Goal: Task Accomplishment & Management: Manage account settings

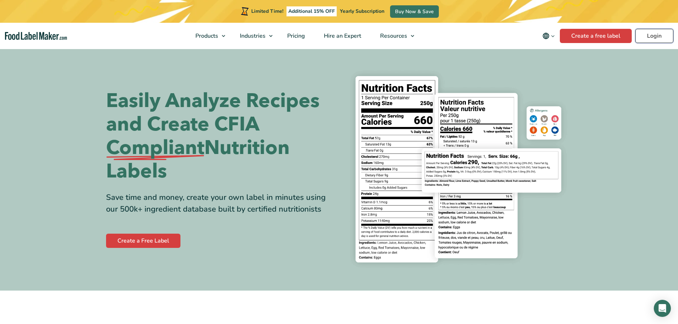
click at [653, 36] on link "Login" at bounding box center [654, 36] width 38 height 14
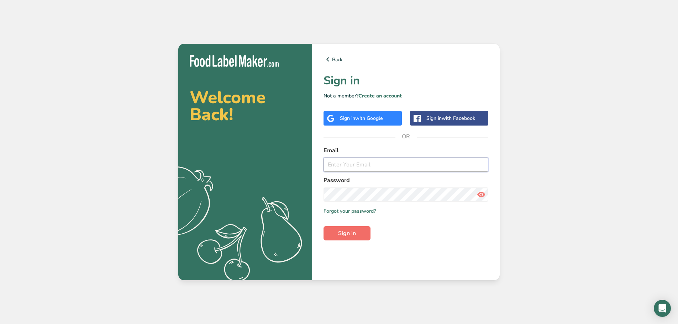
type input "pgoregaonkar@jadeemeats.com"
click at [348, 230] on span "Sign in" at bounding box center [347, 233] width 18 height 9
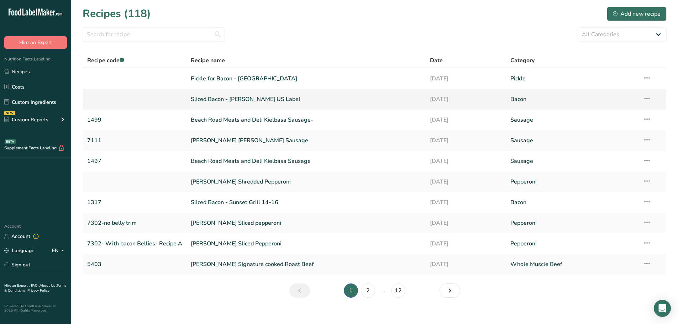
click at [316, 103] on link "Sliced Bacon - Cherry Pink US Label" at bounding box center [306, 99] width 231 height 15
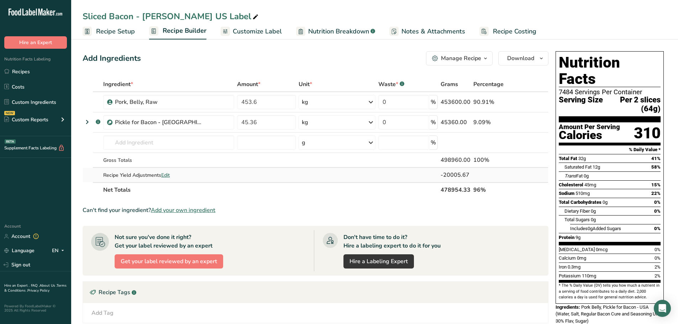
click at [172, 175] on div "Recipe Yield Adjustments Edit" at bounding box center [168, 175] width 131 height 7
click at [165, 173] on span "Edit" at bounding box center [165, 175] width 9 height 7
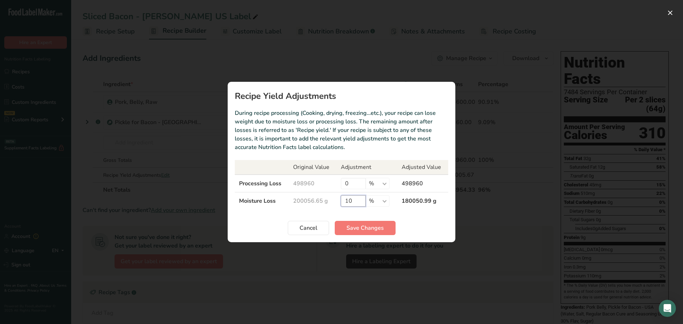
click at [359, 204] on input "10" at bounding box center [353, 200] width 25 height 11
click at [359, 200] on input "10" at bounding box center [353, 200] width 25 height 11
type input "15"
click at [370, 225] on span "Save Changes" at bounding box center [365, 228] width 37 height 9
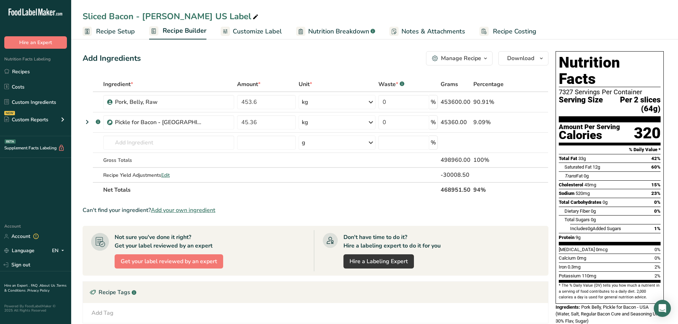
click at [235, 28] on span "Customize Label" at bounding box center [257, 32] width 49 height 10
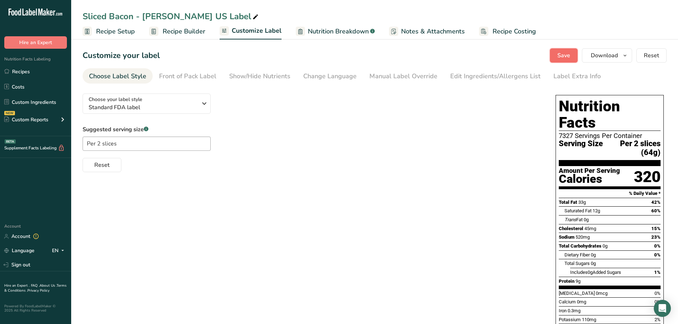
click at [559, 56] on span "Save" at bounding box center [563, 55] width 13 height 9
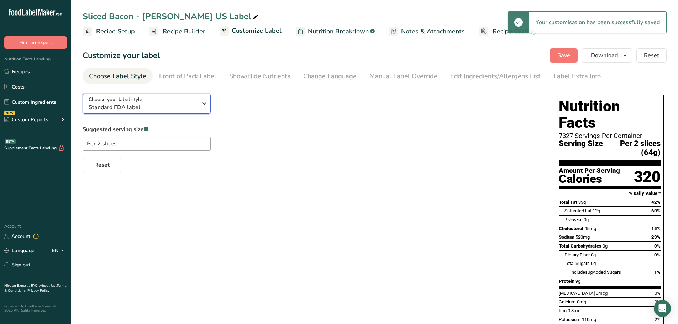
click at [210, 104] on button "Choose your label style Standard FDA label" at bounding box center [147, 104] width 128 height 20
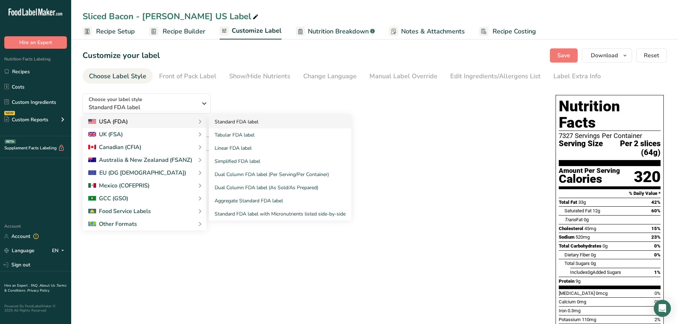
click at [258, 125] on link "Standard FDA label" at bounding box center [280, 121] width 142 height 13
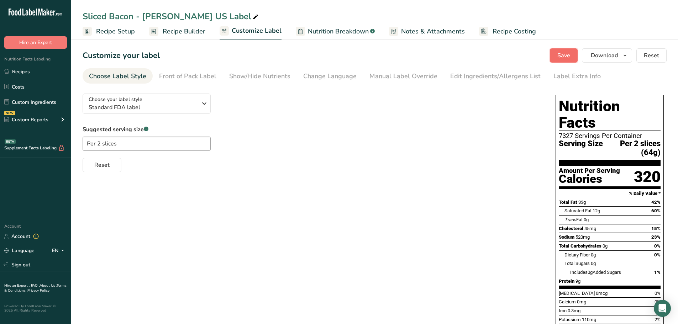
click at [554, 58] on button "Save" at bounding box center [564, 55] width 28 height 14
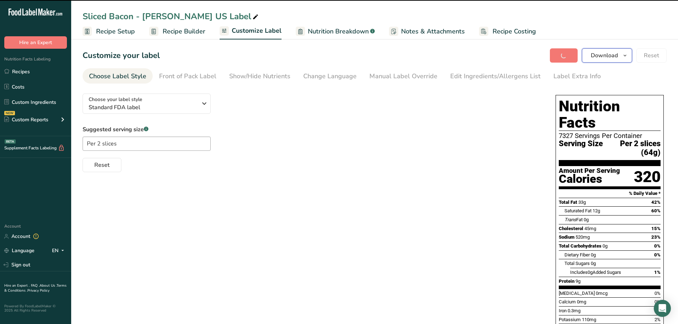
click at [630, 54] on button "Download" at bounding box center [607, 55] width 50 height 14
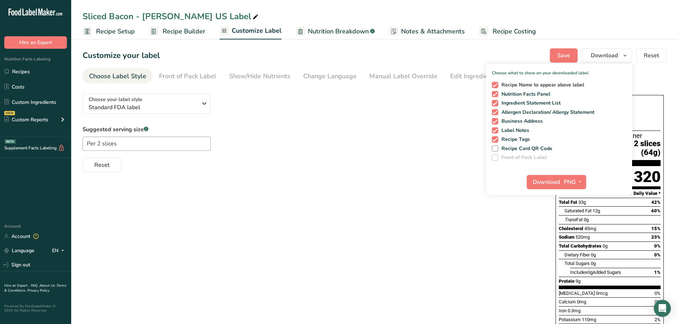
click at [499, 82] on span "Recipe Name to appear above label" at bounding box center [541, 85] width 86 height 6
click at [496, 83] on input "Recipe Name to appear above label" at bounding box center [494, 85] width 5 height 5
checkbox input "false"
click at [499, 102] on span "Ingredient Statement List" at bounding box center [529, 103] width 63 height 6
click at [496, 102] on input "Ingredient Statement List" at bounding box center [494, 103] width 5 height 5
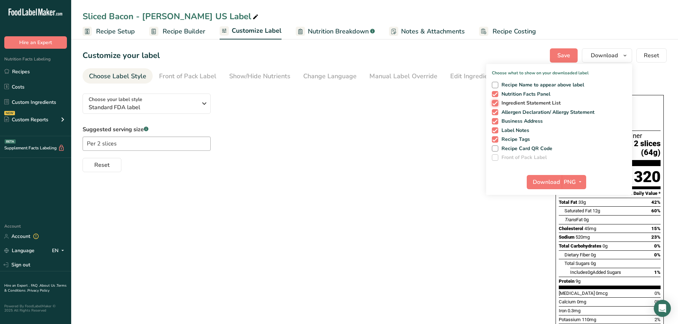
checkbox input "false"
click at [493, 112] on span at bounding box center [495, 112] width 6 height 6
click at [493, 112] on input "Allergen Declaration/ Allergy Statement" at bounding box center [494, 112] width 5 height 5
checkbox input "false"
click at [494, 122] on span at bounding box center [495, 121] width 6 height 6
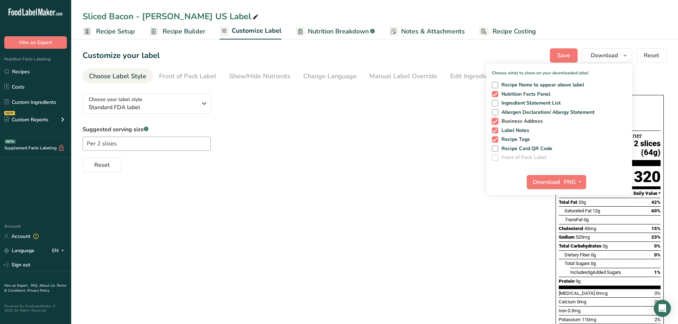
click at [494, 122] on input "Business Address" at bounding box center [494, 121] width 5 height 5
checkbox input "false"
click at [494, 130] on span at bounding box center [495, 130] width 6 height 6
click at [494, 130] on input "Label Notes" at bounding box center [494, 130] width 5 height 5
checkbox input "false"
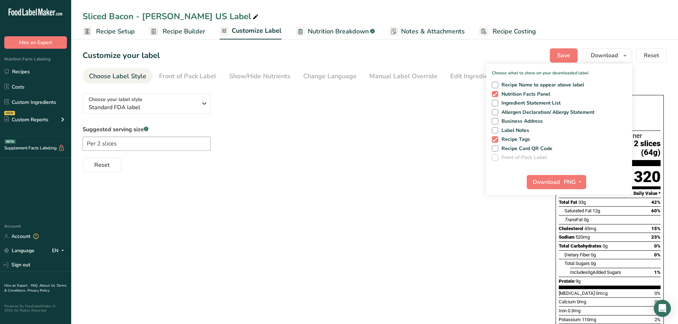
click at [494, 135] on div "Recipe Name to appear above label Nutrition Facts Panel Ingredient Statement Li…" at bounding box center [559, 120] width 146 height 82
click at [493, 143] on div "Recipe Name to appear above label Nutrition Facts Panel Ingredient Statement Li…" at bounding box center [559, 120] width 146 height 82
click at [497, 138] on span at bounding box center [495, 139] width 6 height 6
click at [496, 138] on input "Recipe Tags" at bounding box center [494, 139] width 5 height 5
checkbox input "false"
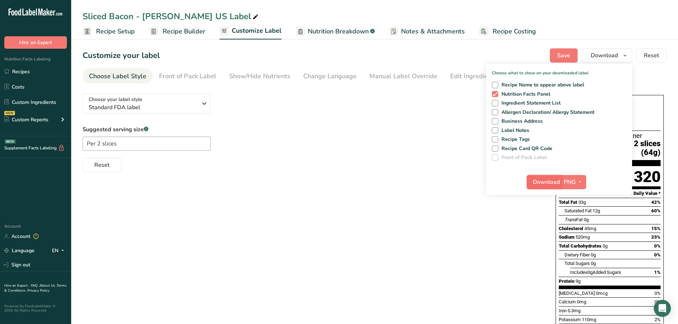
click at [546, 183] on span "Download" at bounding box center [546, 182] width 27 height 9
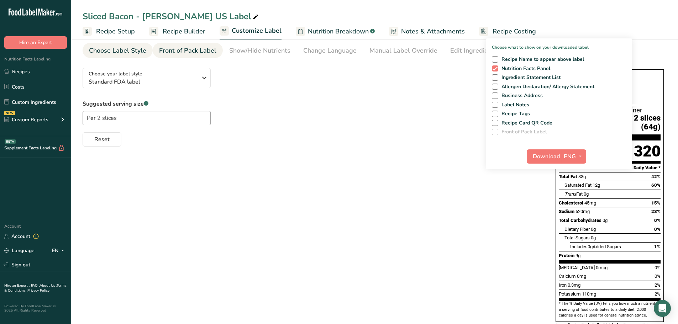
click at [205, 53] on div "Front of Pack Label" at bounding box center [187, 51] width 57 height 10
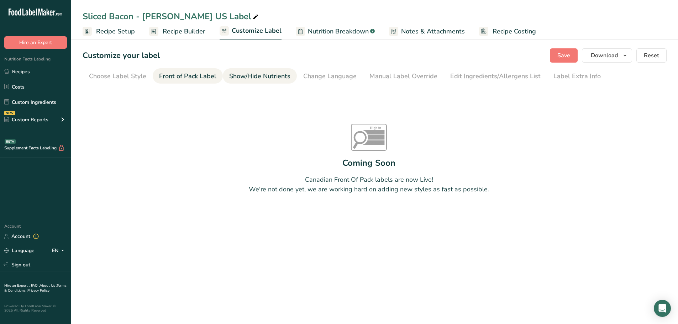
click at [262, 74] on div "Show/Hide Nutrients" at bounding box center [259, 77] width 61 height 10
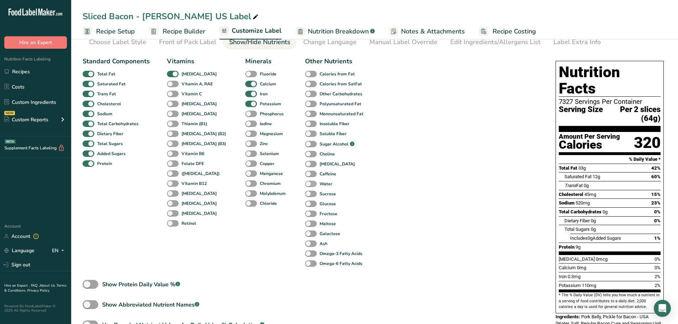
scroll to position [74, 0]
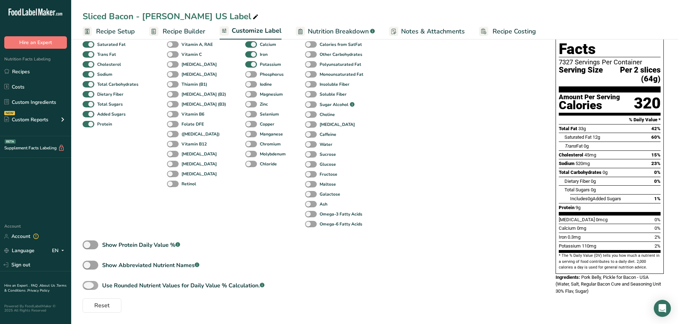
click at [90, 281] on span at bounding box center [91, 285] width 16 height 9
click at [87, 283] on input "Use Rounded Nutrient Values for Daily Value % Calculation. .a-a{fill:#347362;}.…" at bounding box center [85, 285] width 5 height 5
click at [90, 281] on span at bounding box center [91, 285] width 16 height 9
click at [87, 283] on input "Use Rounded Nutrient Values for Daily Value % Calculation. .a-a{fill:#347362;}.…" at bounding box center [85, 285] width 5 height 5
click at [90, 281] on span at bounding box center [91, 285] width 16 height 9
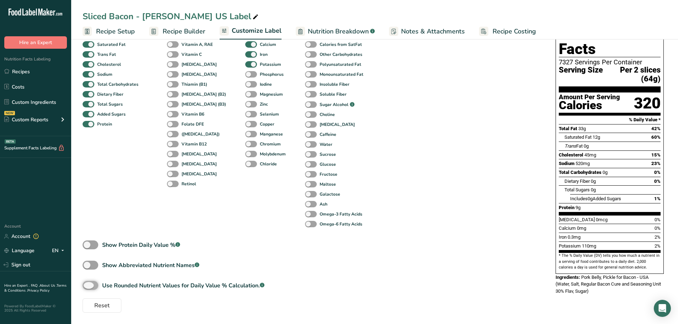
click at [87, 283] on input "Use Rounded Nutrient Values for Daily Value % Calculation. .a-a{fill:#347362;}.…" at bounding box center [85, 285] width 5 height 5
click at [90, 281] on span at bounding box center [91, 285] width 16 height 9
click at [87, 283] on input "Use Rounded Nutrient Values for Daily Value % Calculation. .a-a{fill:#347362;}.…" at bounding box center [85, 285] width 5 height 5
click at [90, 281] on span at bounding box center [91, 285] width 16 height 9
click at [87, 283] on input "Use Rounded Nutrient Values for Daily Value % Calculation. .a-a{fill:#347362;}.…" at bounding box center [85, 285] width 5 height 5
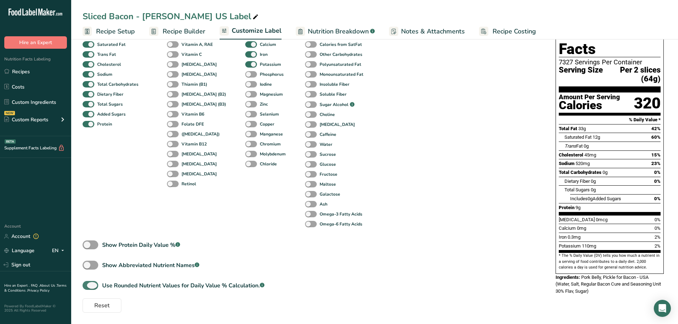
click at [90, 281] on span at bounding box center [91, 285] width 16 height 9
click at [87, 283] on input "Use Rounded Nutrient Values for Daily Value % Calculation. .a-a{fill:#347362;}.…" at bounding box center [85, 285] width 5 height 5
click at [90, 281] on span at bounding box center [91, 285] width 16 height 9
click at [87, 283] on input "Use Rounded Nutrient Values for Daily Value % Calculation. .a-a{fill:#347362;}.…" at bounding box center [85, 285] width 5 height 5
click at [90, 281] on span at bounding box center [91, 285] width 16 height 9
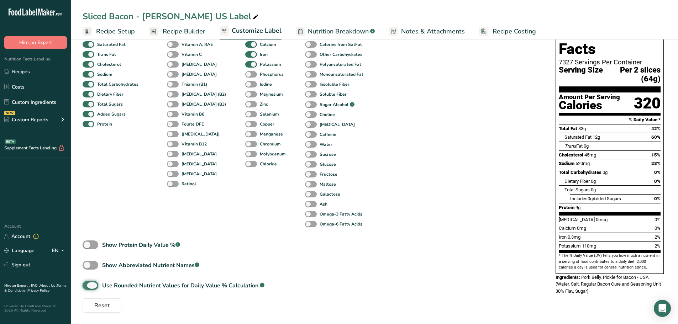
click at [87, 283] on input "Use Rounded Nutrient Values for Daily Value % Calculation. .a-a{fill:#347362;}.…" at bounding box center [85, 285] width 5 height 5
click at [90, 281] on span at bounding box center [91, 285] width 16 height 9
click at [87, 283] on input "Use Rounded Nutrient Values for Daily Value % Calculation. .a-a{fill:#347362;}.…" at bounding box center [85, 285] width 5 height 5
checkbox input "true"
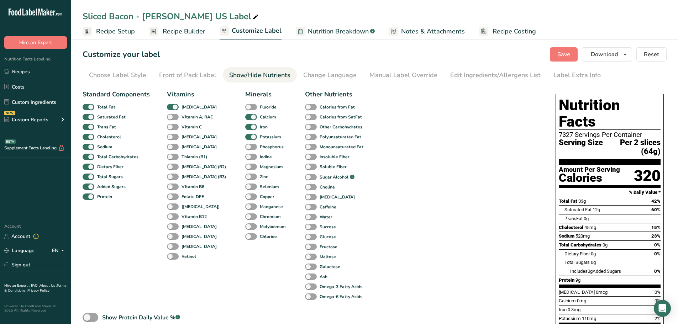
scroll to position [0, 0]
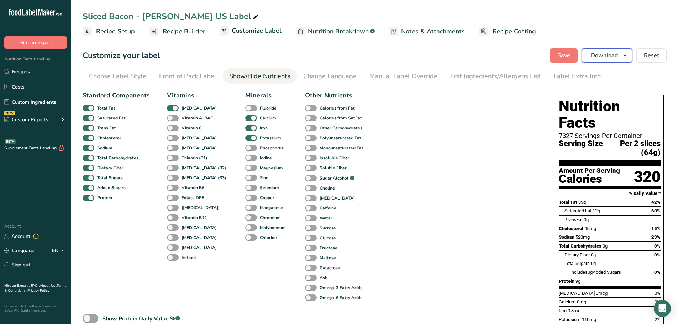
click at [627, 54] on icon "button" at bounding box center [625, 55] width 6 height 9
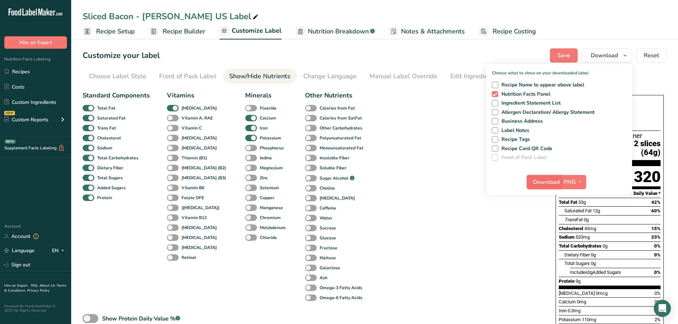
click at [552, 180] on span "Download" at bounding box center [546, 182] width 27 height 9
drag, startPoint x: 459, startPoint y: 134, endPoint x: 480, endPoint y: 105, distance: 36.2
click at [459, 134] on div "Standard Components Total Fat Saturated Fat Trans Fat Cholesterol Sodium Total …" at bounding box center [312, 237] width 459 height 299
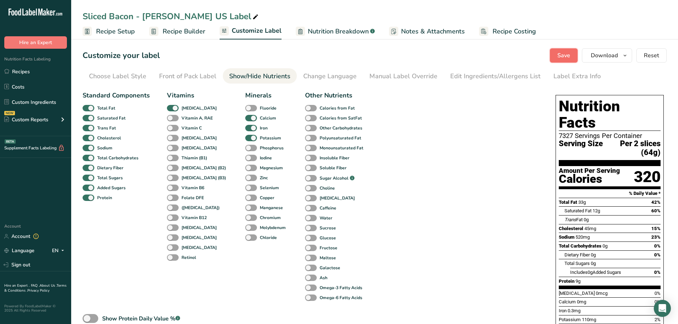
click at [561, 53] on span "Save" at bounding box center [563, 55] width 13 height 9
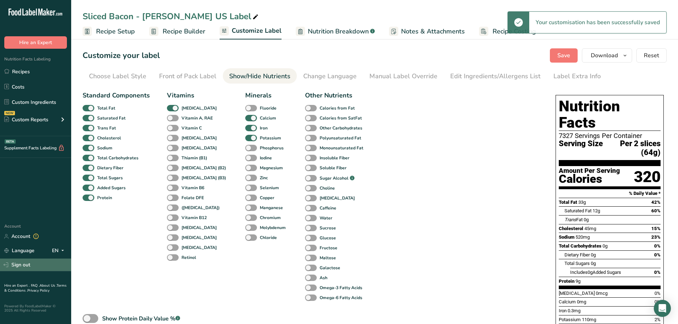
click at [19, 267] on link "Sign out" at bounding box center [35, 265] width 71 height 12
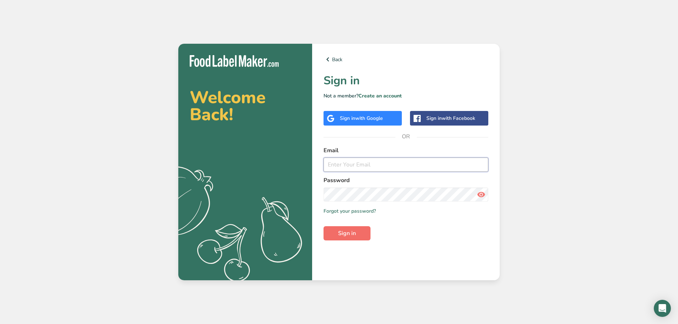
type input "pgoregaonkar@jadeemeats.com"
click at [352, 229] on button "Sign in" at bounding box center [346, 233] width 47 height 14
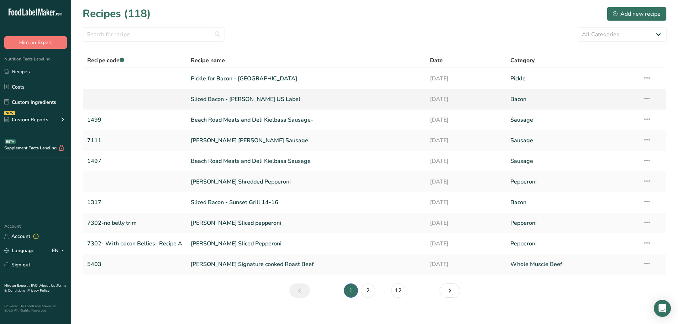
click at [311, 97] on link "Sliced Bacon - Cherry Pink US Label" at bounding box center [306, 99] width 231 height 15
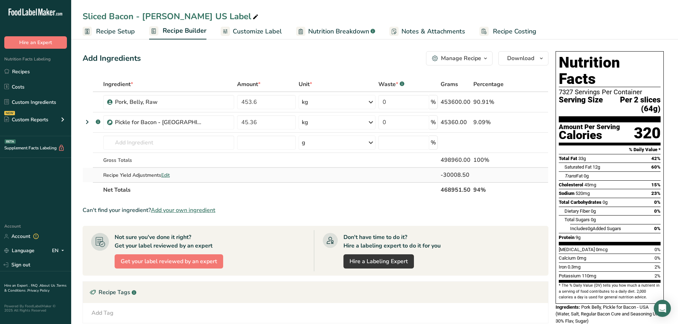
click at [163, 177] on span "Edit" at bounding box center [165, 175] width 9 height 7
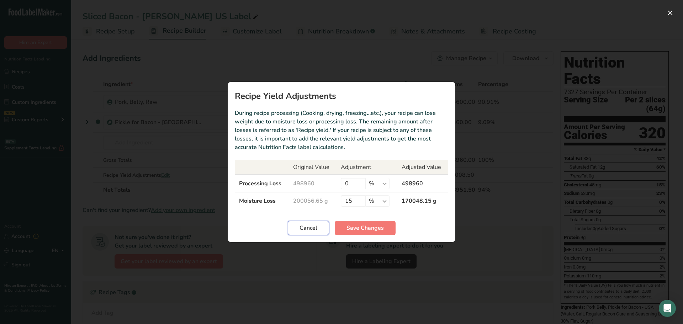
click at [300, 232] on button "Cancel" at bounding box center [308, 228] width 41 height 14
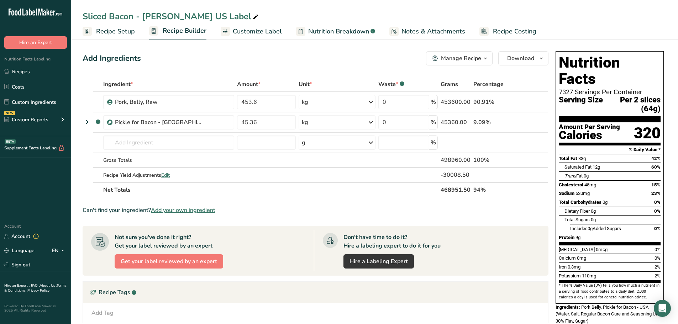
click at [434, 33] on span "Notes & Attachments" at bounding box center [433, 32] width 64 height 10
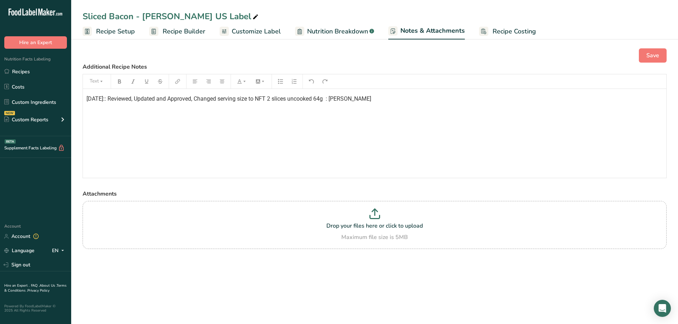
click at [118, 100] on span "March-10-25:: Reviewed, Updated and Approved, Changed serving size to NFT 2 sli…" at bounding box center [228, 98] width 285 height 7
click at [111, 100] on span "March-10-25:: Reviewed, Updated and Approved, Changed serving size to NFT 2 sli…" at bounding box center [228, 98] width 285 height 7
click at [331, 99] on span "Sep 10-25: Reviewed, Updated and Approved, Changed serving size to NFT 2 slices…" at bounding box center [236, 98] width 301 height 7
click at [662, 57] on button "Save" at bounding box center [653, 55] width 28 height 14
click at [32, 73] on link "Recipes" at bounding box center [35, 72] width 71 height 14
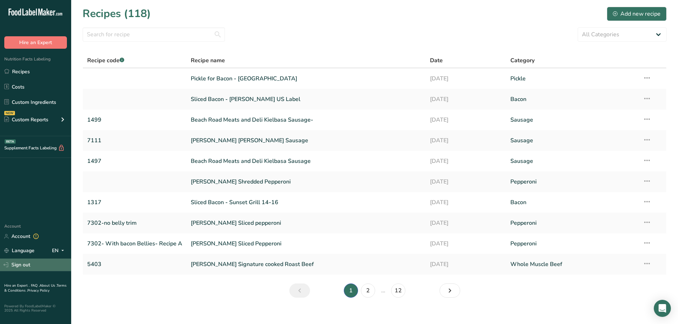
click at [16, 264] on link "Sign out" at bounding box center [35, 265] width 71 height 12
